Goal: Information Seeking & Learning: Learn about a topic

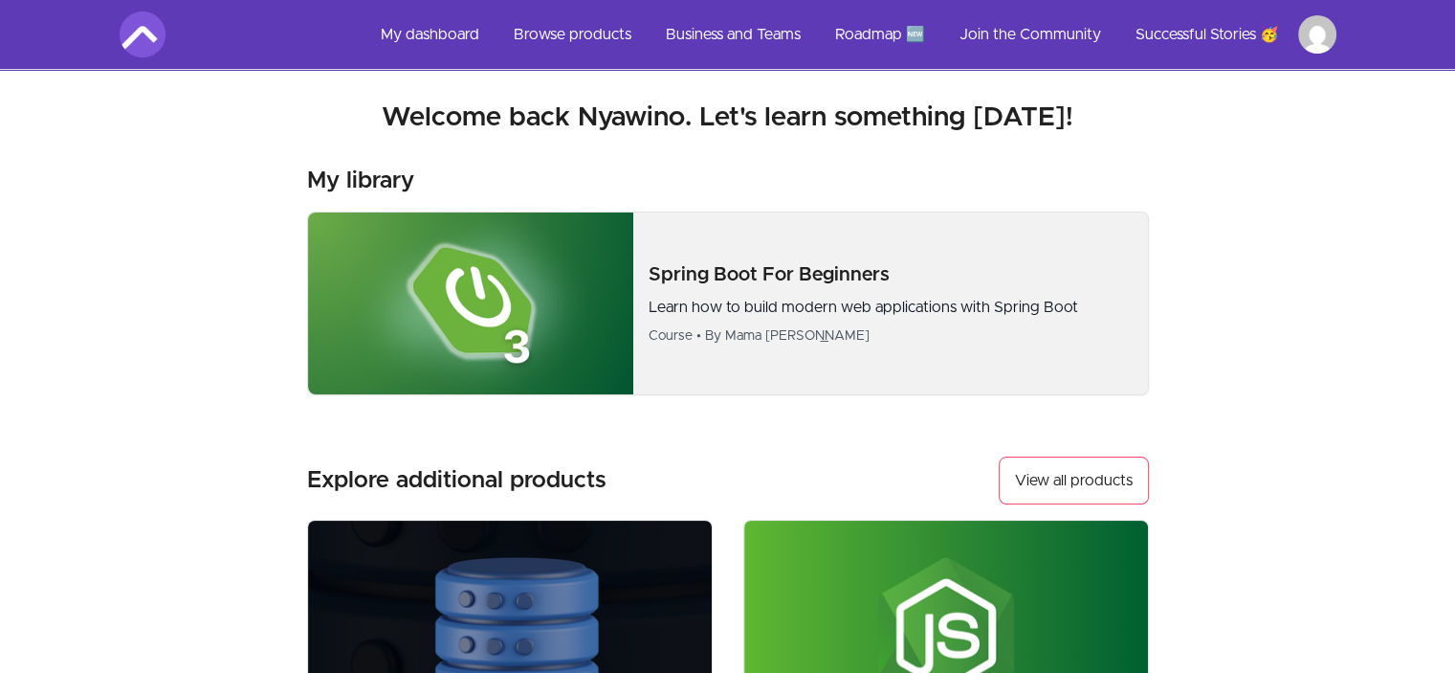
click at [867, 370] on div "Spring Boot For Beginners Learn how to build modern web applications with Sprin…" at bounding box center [728, 303] width 842 height 184
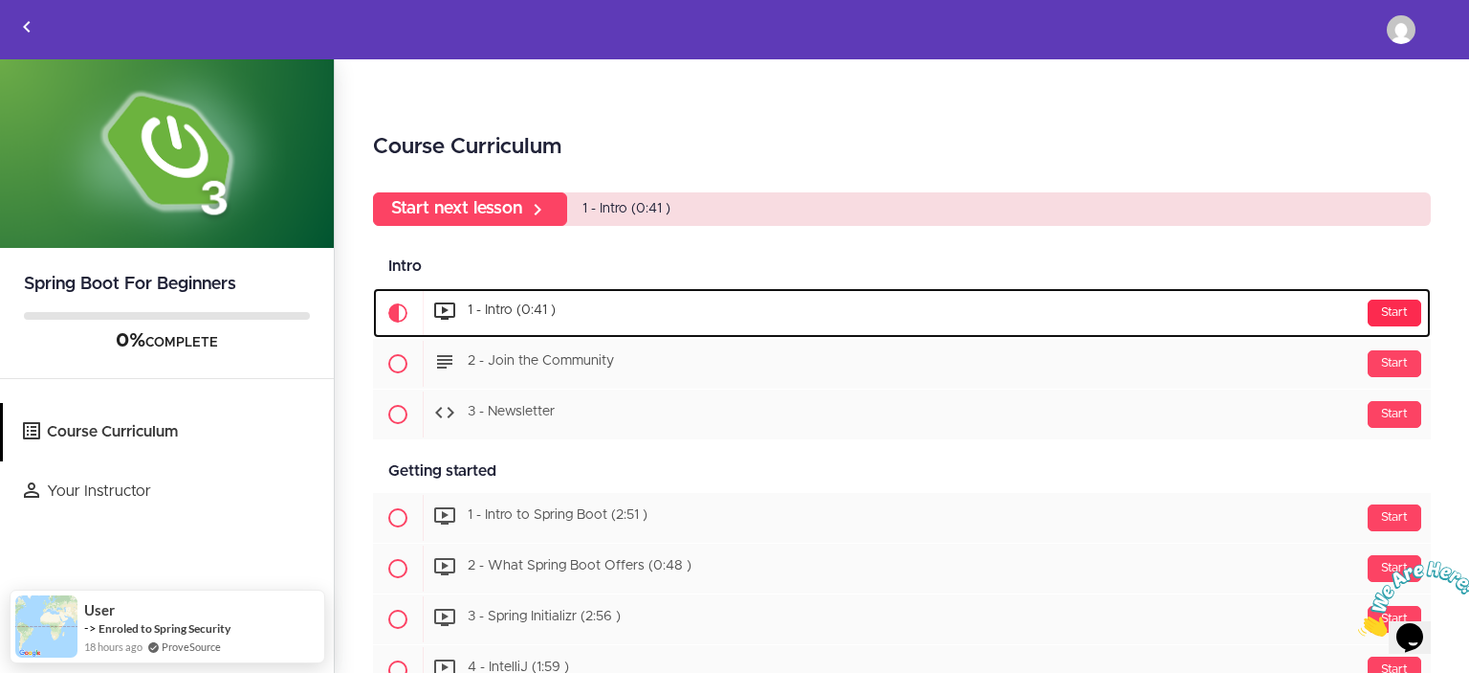
click at [1385, 320] on div "Start" at bounding box center [1395, 312] width 54 height 27
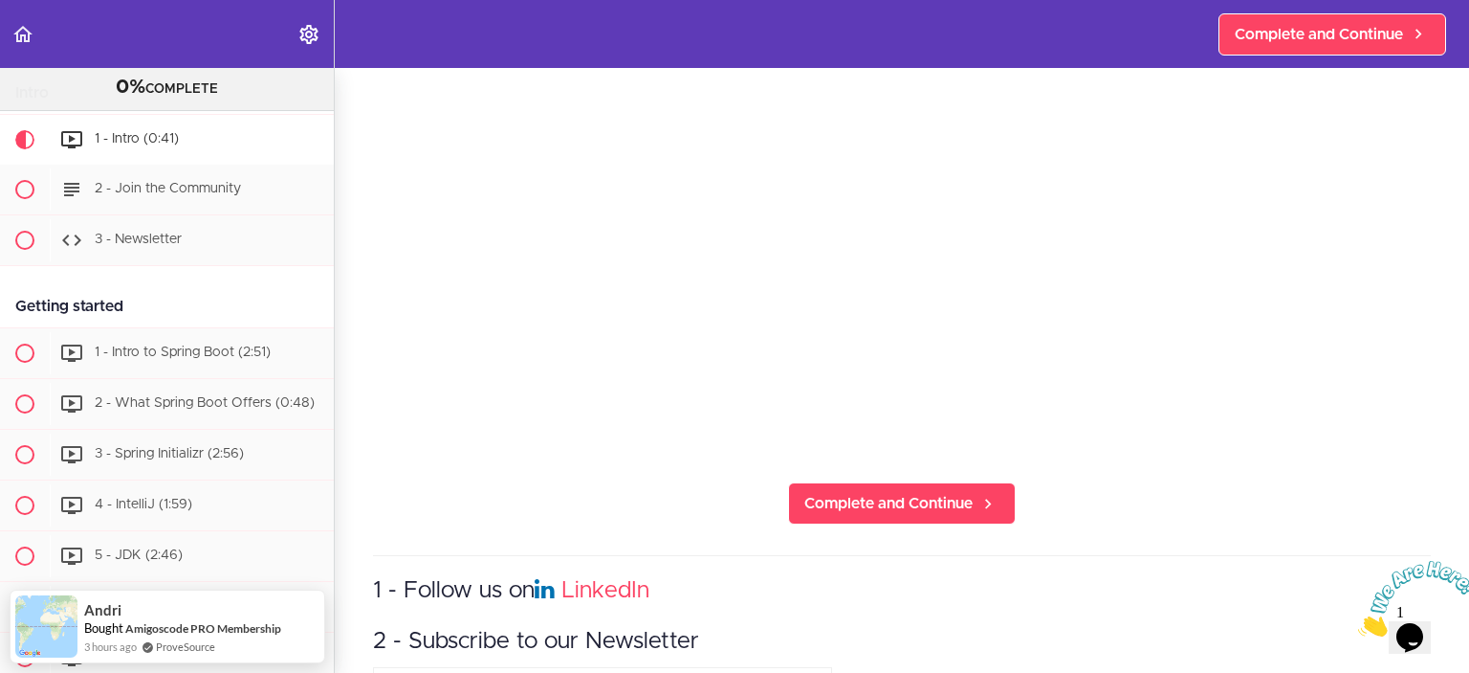
scroll to position [305, 0]
